Goal: Check status: Check status

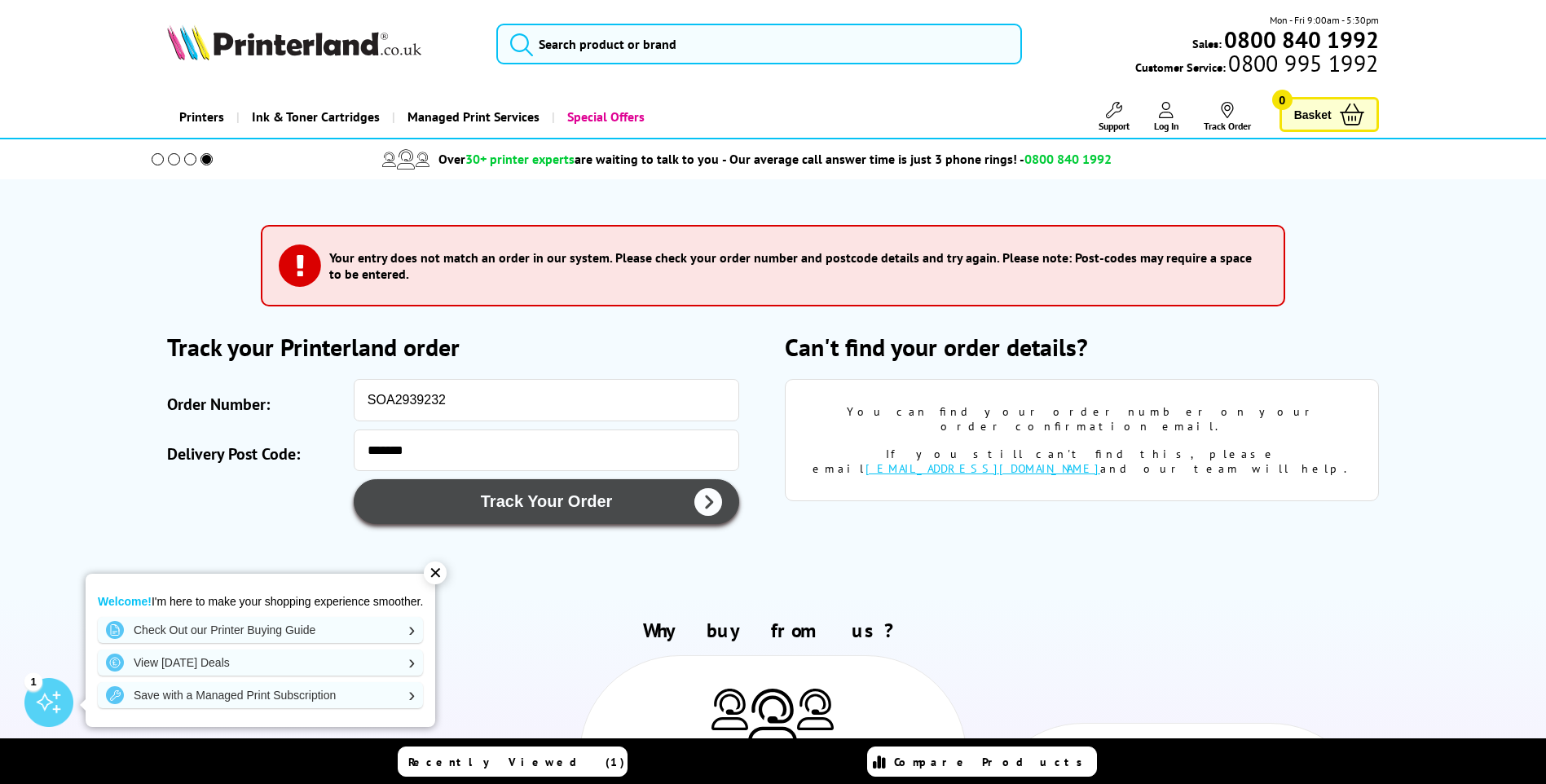
type button "Submit"
click at [582, 510] on button "Track Your Order" at bounding box center [546, 501] width 385 height 45
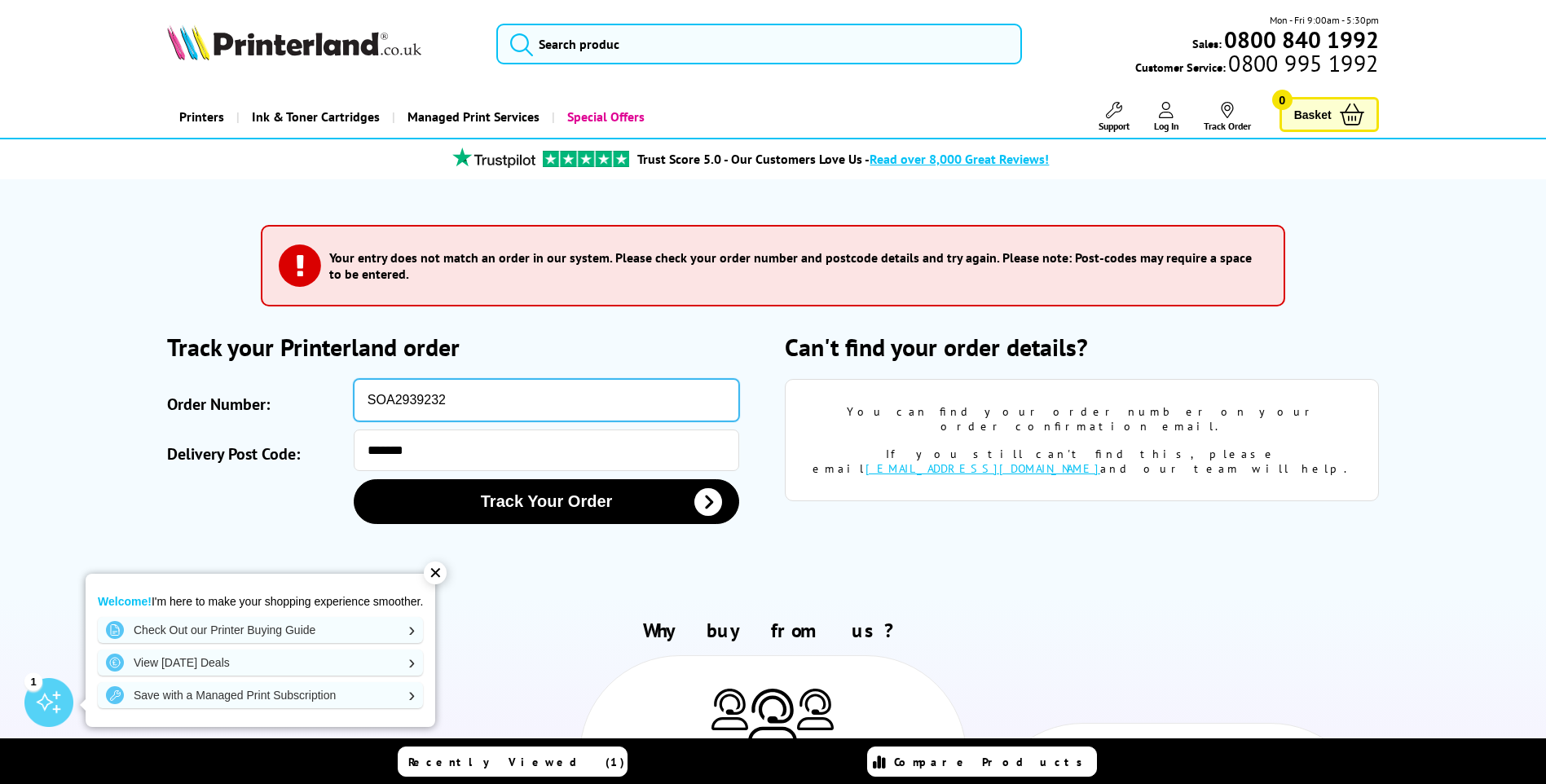
click at [460, 398] on input "SOA2939232" at bounding box center [546, 400] width 385 height 43
click at [353, 479] on button "Track Your Order" at bounding box center [546, 501] width 385 height 45
click at [1091, 580] on section "Please correct the following errors with your submission:" at bounding box center [773, 388] width 1304 height 418
click at [1331, 459] on div "You can find your order number on your order confirmation email. If you still c…" at bounding box center [1082, 440] width 593 height 122
click at [1360, 386] on div "You can find your order number on your order confirmation email. If you still c…" at bounding box center [1082, 440] width 593 height 122
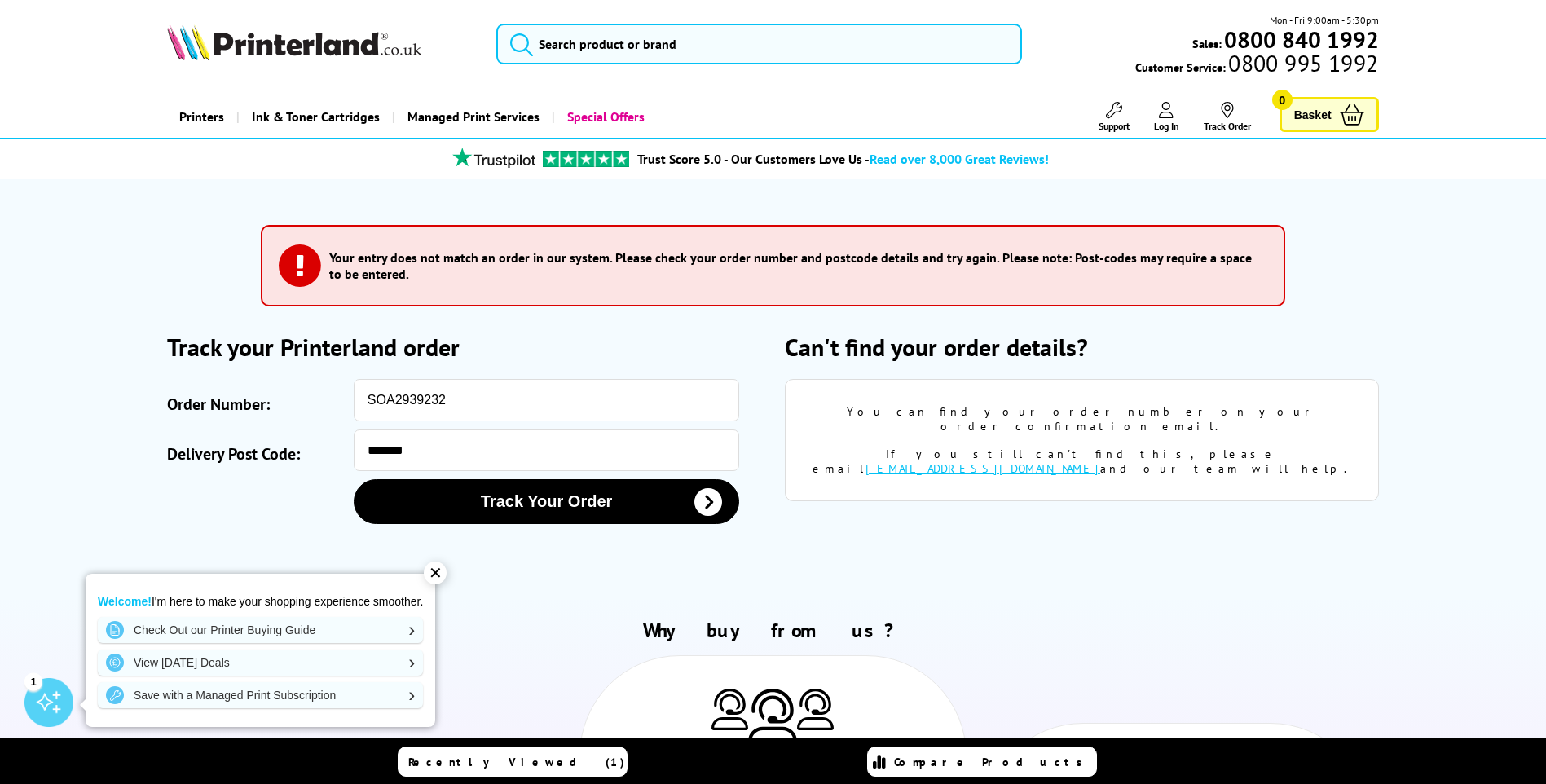
drag, startPoint x: 1367, startPoint y: 341, endPoint x: 1373, endPoint y: 330, distance: 12.5
click at [1368, 340] on h2 "Can't find your order details?" at bounding box center [1082, 347] width 593 height 32
click at [1382, 319] on section "Please correct the following errors with your submission:" at bounding box center [773, 388] width 1304 height 418
drag, startPoint x: 1433, startPoint y: 94, endPoint x: 1440, endPoint y: 71, distance: 24.0
click at [1439, 77] on header "Mon - Fri 9:00am - 5:30pm Sales: 0800 840 1992 Customer Service: 0800 995 1992" at bounding box center [773, 70] width 1546 height 140
